Goal: Task Accomplishment & Management: Use online tool/utility

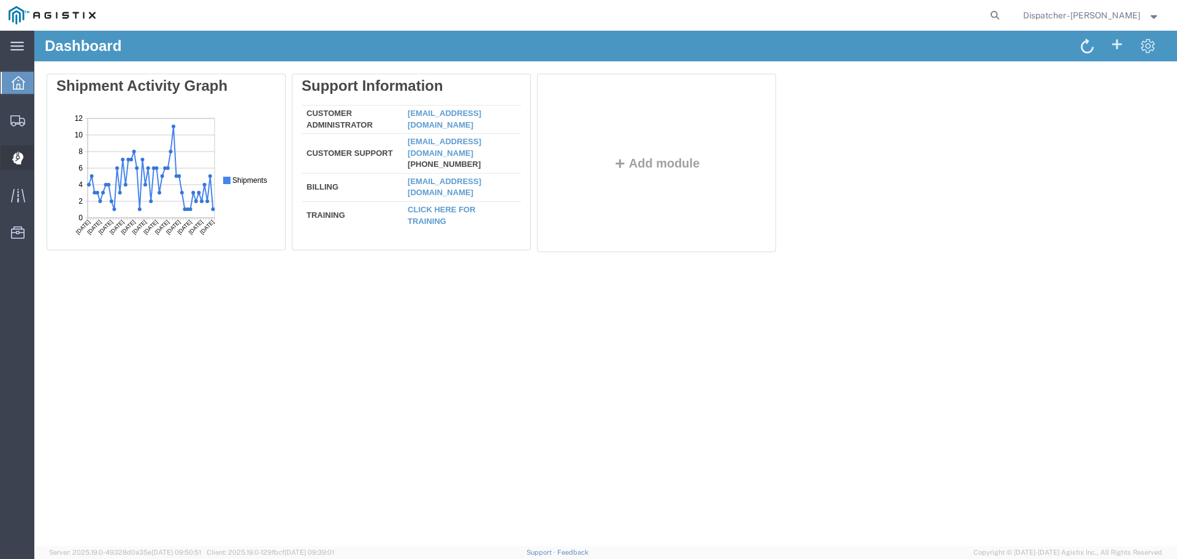
click at [9, 161] on div at bounding box center [18, 157] width 34 height 25
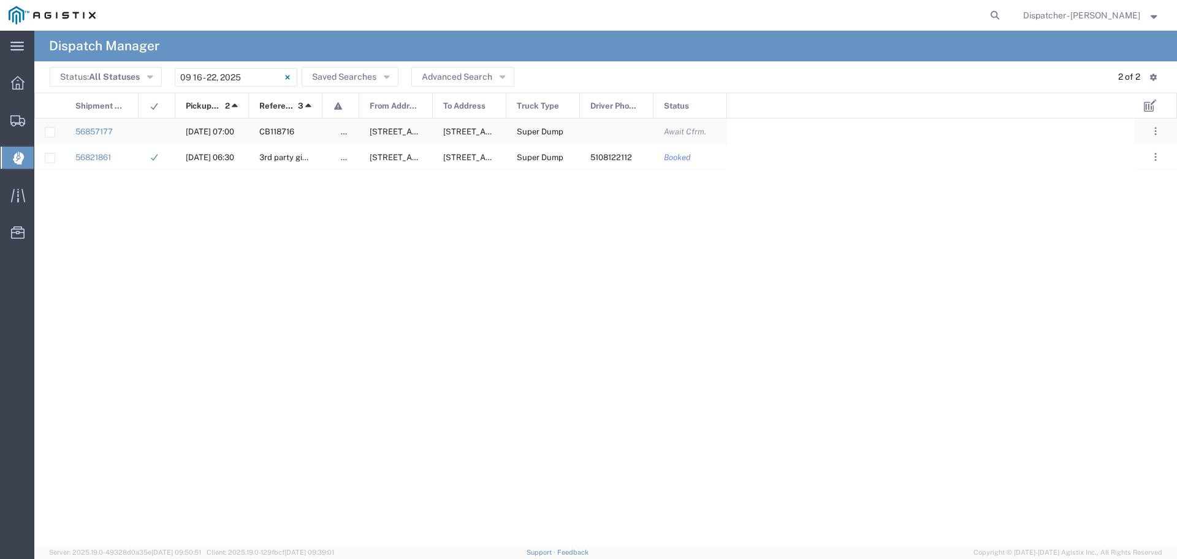
click at [616, 127] on div at bounding box center [617, 130] width 74 height 25
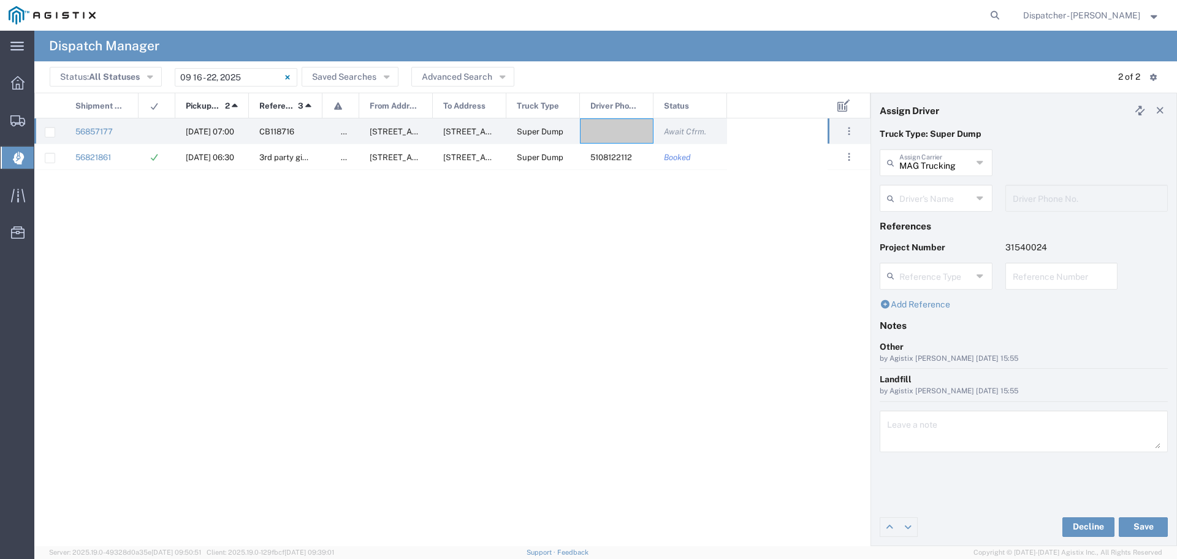
click at [983, 193] on icon at bounding box center [981, 198] width 8 height 20
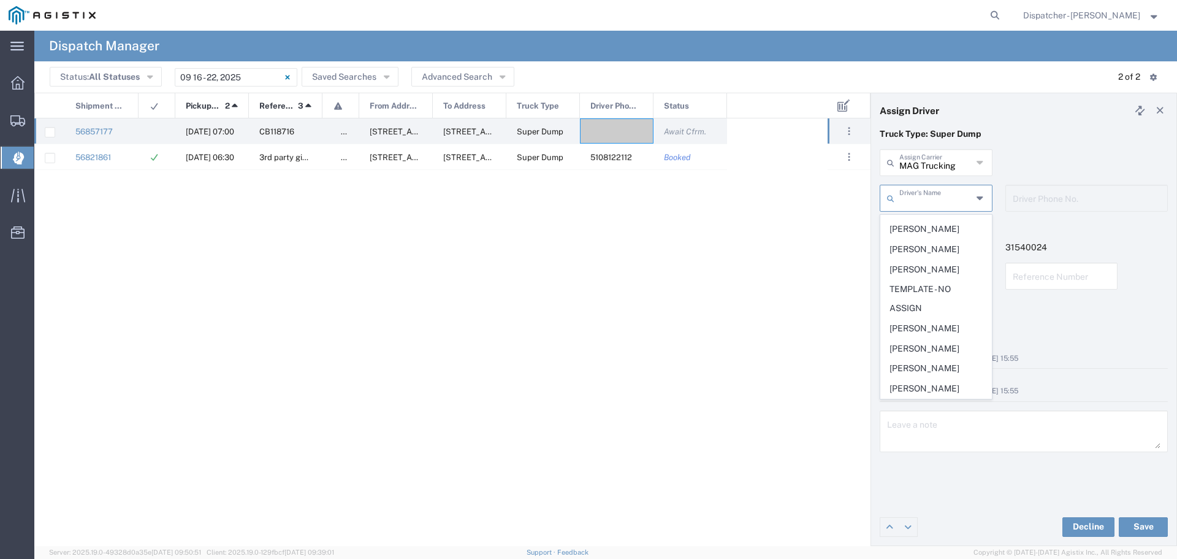
scroll to position [616, 0]
click at [929, 326] on span "[PERSON_NAME]" at bounding box center [936, 328] width 110 height 19
type input "[PERSON_NAME]"
type input "[PHONE_NUMBER]"
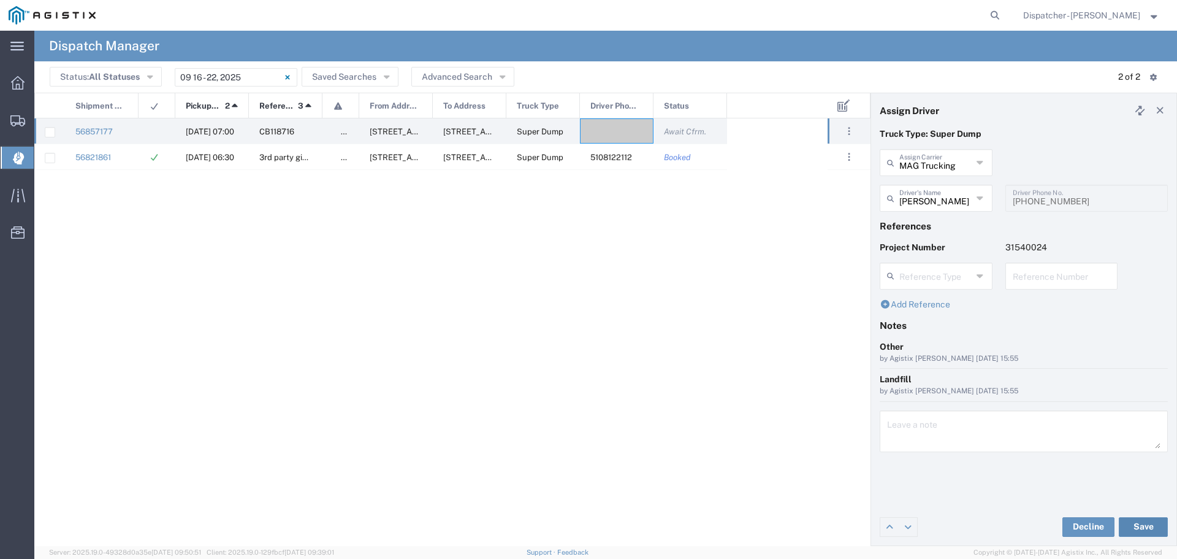
click at [1150, 530] on button "Save" at bounding box center [1143, 527] width 49 height 20
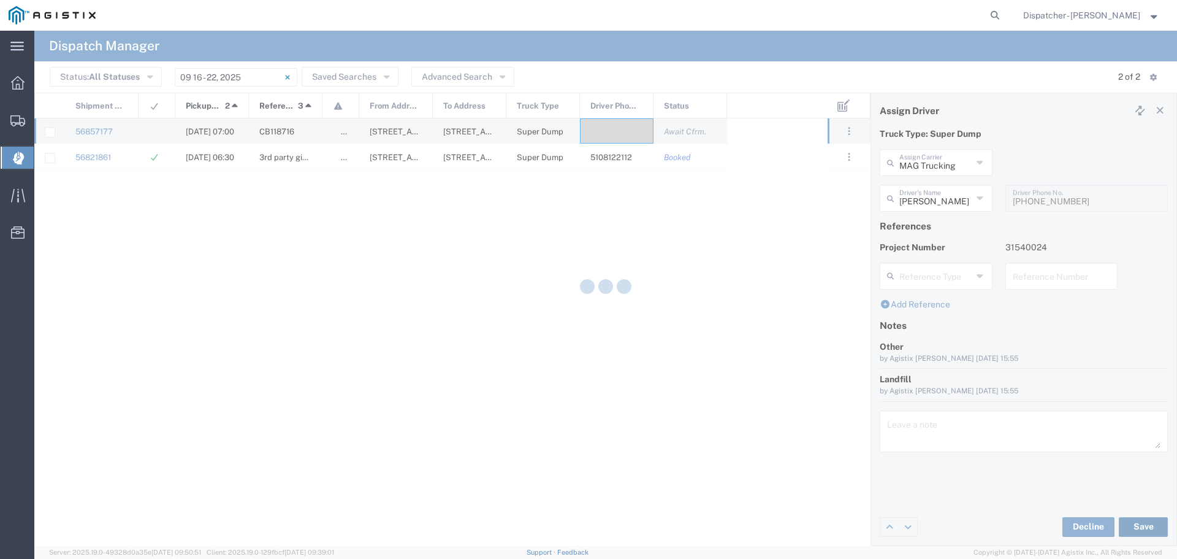
type input "[PERSON_NAME]"
